Goal: Transaction & Acquisition: Download file/media

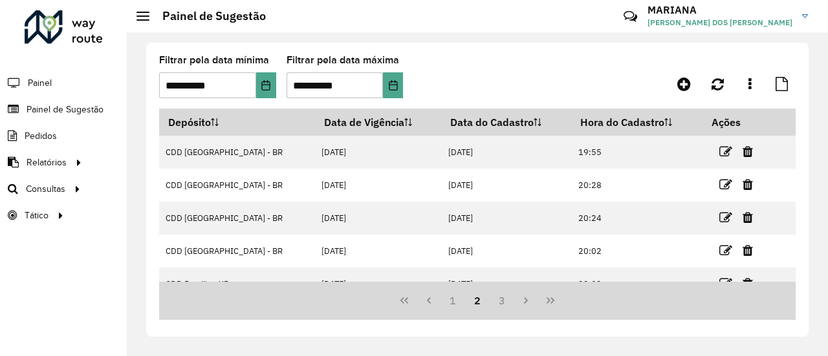
click at [56, 179] on link "Consultas" at bounding box center [42, 189] width 85 height 26
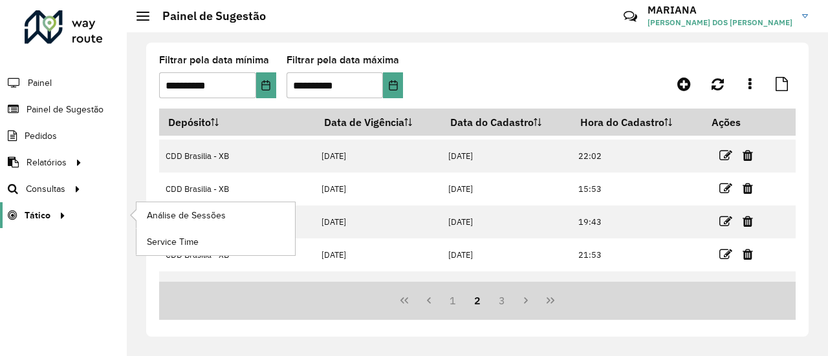
click at [62, 205] on icon at bounding box center [60, 214] width 11 height 19
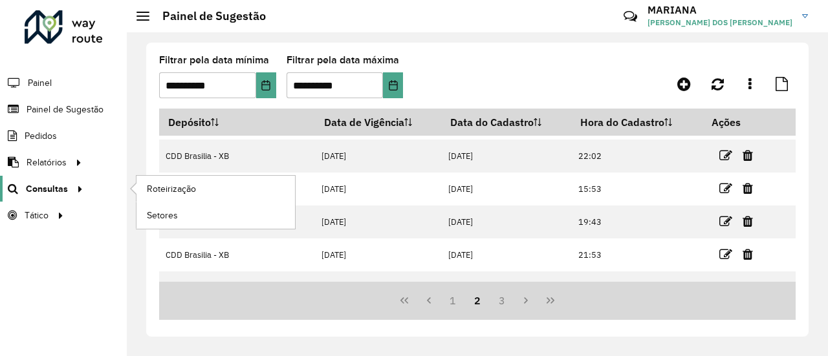
click at [68, 190] on div at bounding box center [77, 189] width 19 height 14
click at [76, 176] on link "Consultas" at bounding box center [43, 189] width 87 height 26
click at [145, 187] on link "Roteirização" at bounding box center [216, 189] width 159 height 26
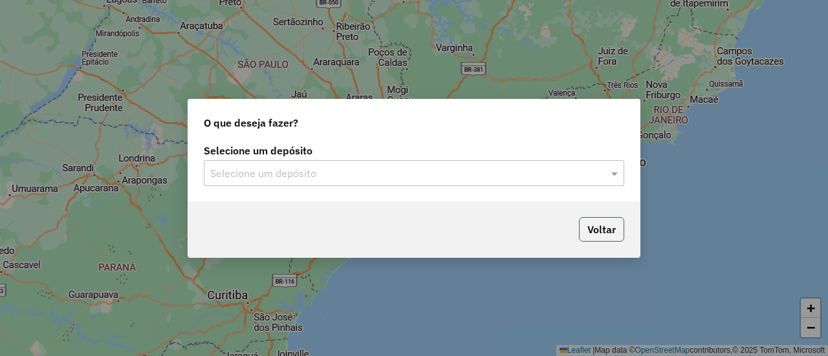
click at [602, 223] on button "Voltar" at bounding box center [601, 229] width 45 height 25
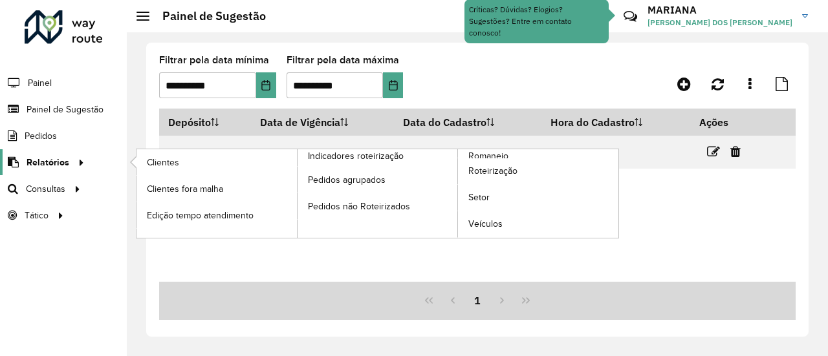
click at [62, 165] on span "Relatórios" at bounding box center [48, 163] width 43 height 14
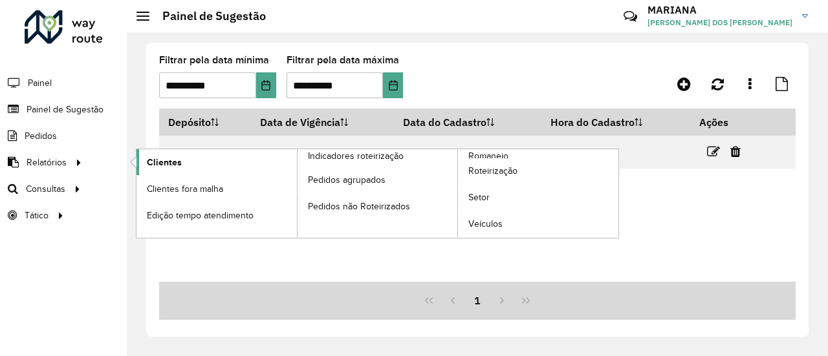
click at [179, 165] on span "Clientes" at bounding box center [164, 163] width 35 height 14
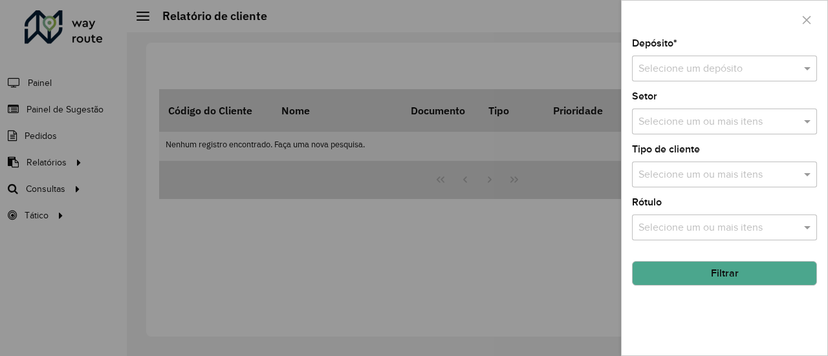
click at [797, 78] on div "Selecione um depósito" at bounding box center [724, 69] width 185 height 26
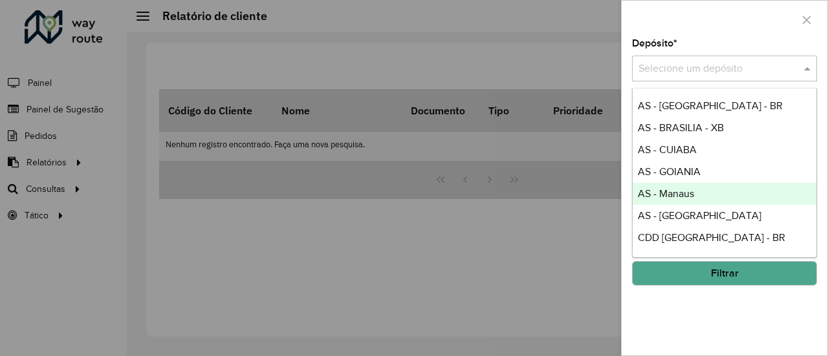
scroll to position [104, 0]
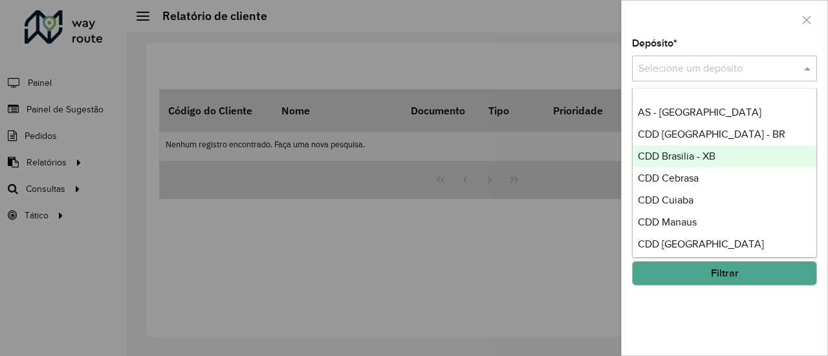
click at [723, 150] on div "CDD Brasilia - XB" at bounding box center [725, 157] width 184 height 22
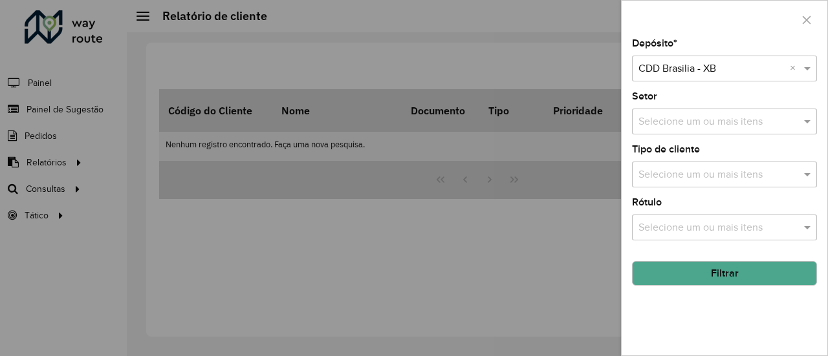
click at [751, 265] on button "Filtrar" at bounding box center [724, 273] width 185 height 25
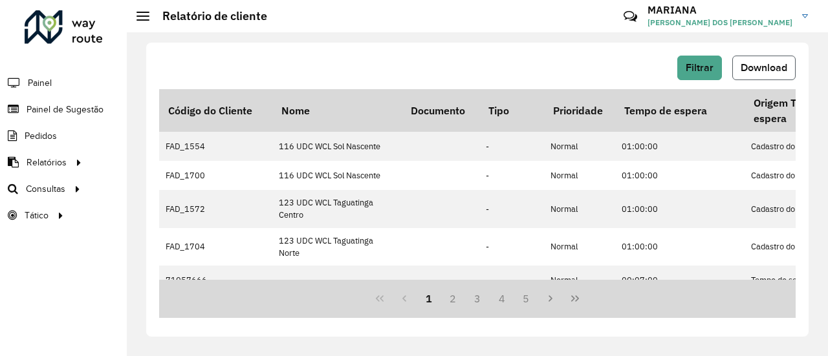
click at [758, 72] on span "Download" at bounding box center [764, 67] width 47 height 11
